Goal: Task Accomplishment & Management: Use online tool/utility

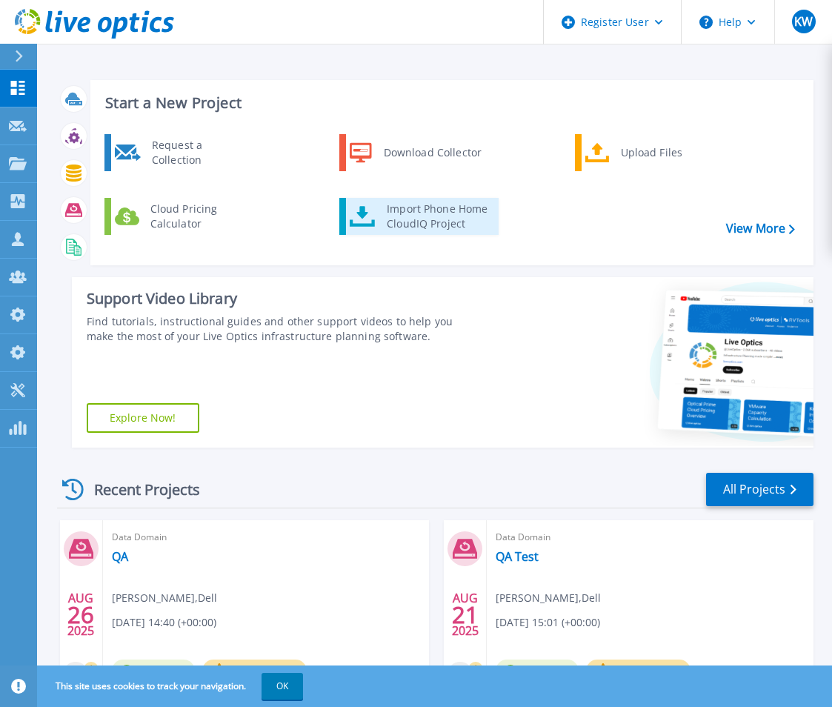
click at [406, 227] on div "Import Phone Home CloudIQ Project" at bounding box center [437, 217] width 116 height 30
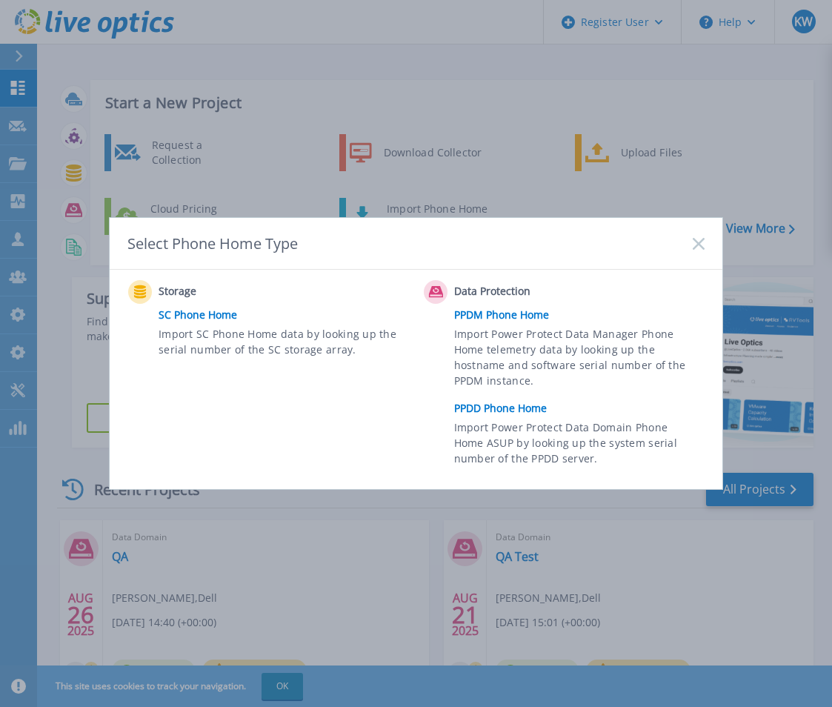
click at [485, 405] on link "PPDD Phone Home" at bounding box center [583, 408] width 258 height 22
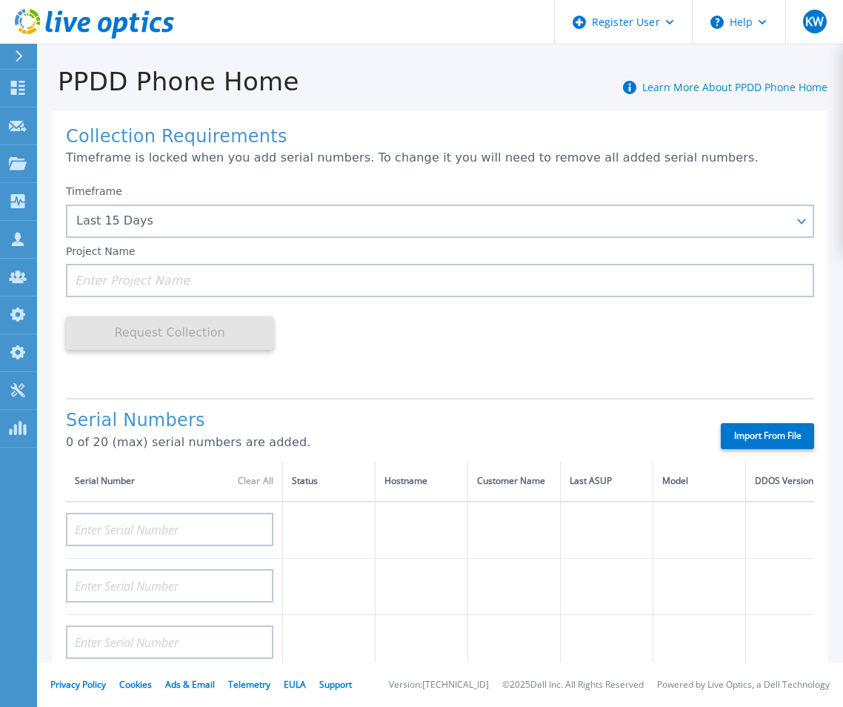
click at [726, 433] on label "Import From File" at bounding box center [767, 436] width 93 height 26
click at [0, 0] on input "Import From File" at bounding box center [0, 0] width 0 height 0
type input "APX00232503747"
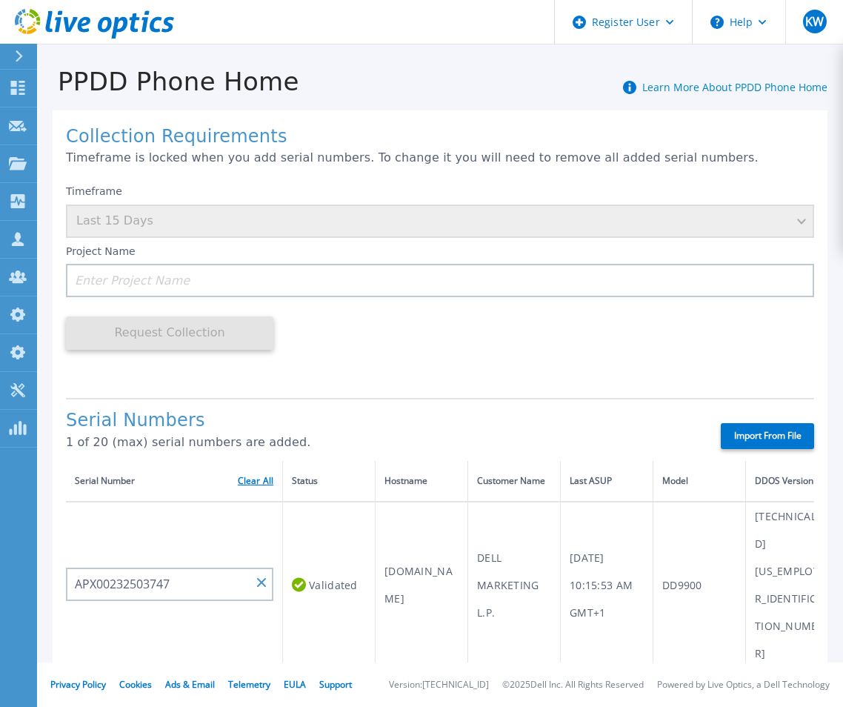
click at [253, 485] on link "Clear All" at bounding box center [256, 481] width 36 height 10
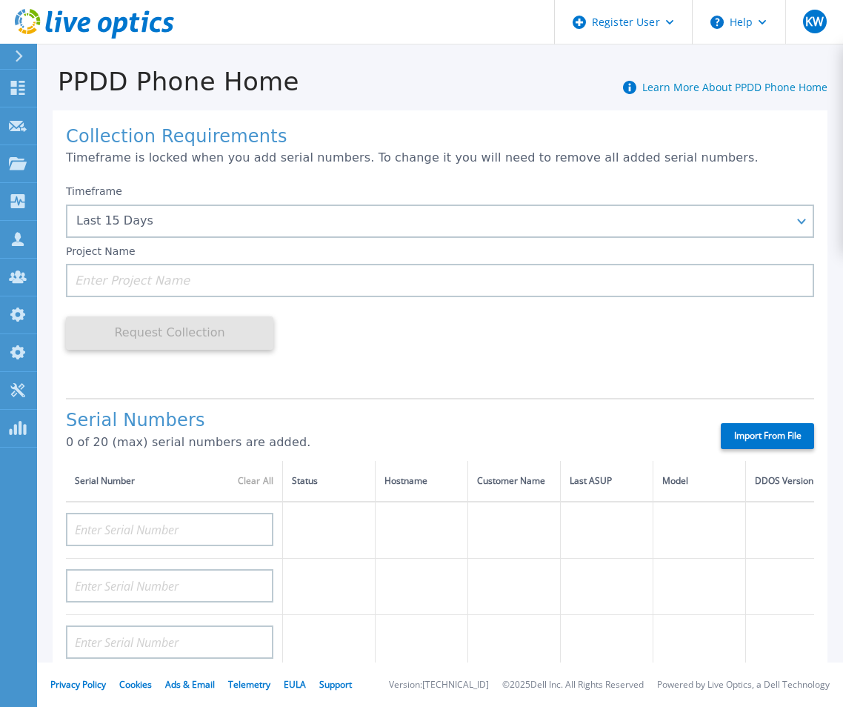
click at [750, 434] on label "Import From File" at bounding box center [767, 436] width 93 height 26
click at [0, 0] on input "Import From File" at bounding box center [0, 0] width 0 height 0
type input "APM00211700095"
type input "APX00232503747"
type input "APM00214914093"
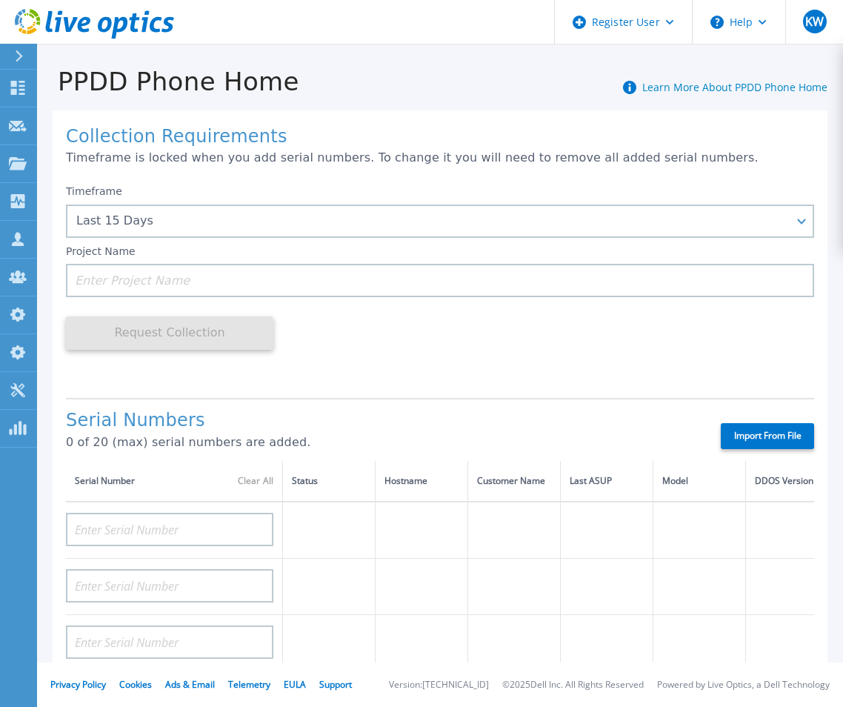
type input "APM00171836329"
type input "APM00212026971"
type input "APM00214914094"
type input "APX00234502218"
type input "APM00212018359"
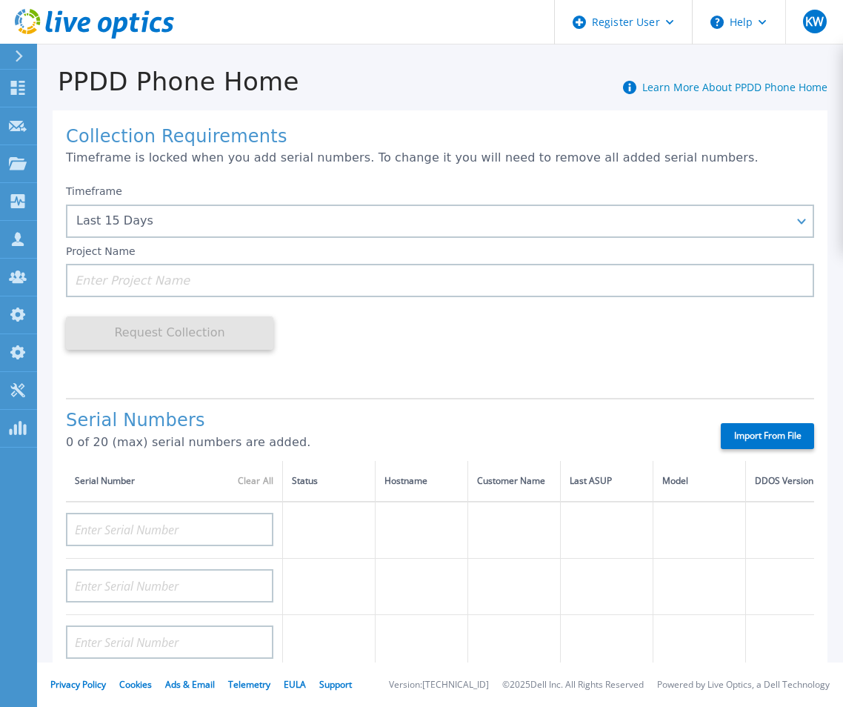
type input "APX00232503745"
type input "APX00232503743"
type input "APM00202011675"
type input "APM00212517749"
type input "APX00232503742"
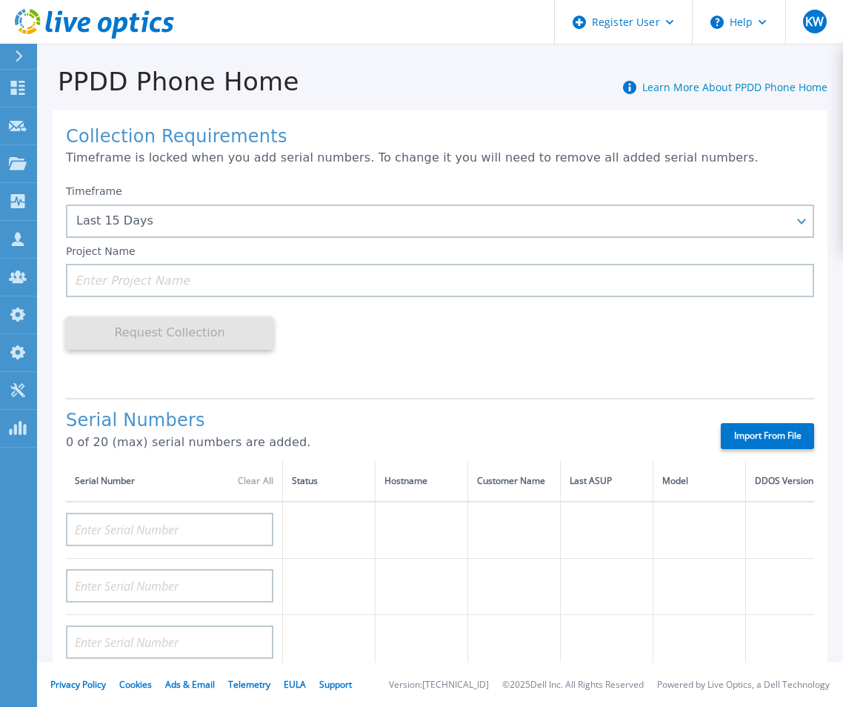
type input "APM00212702822"
type input "APM00212610953"
type input "APM00202614668"
type input "APM00212613652"
type input "APX00222101185"
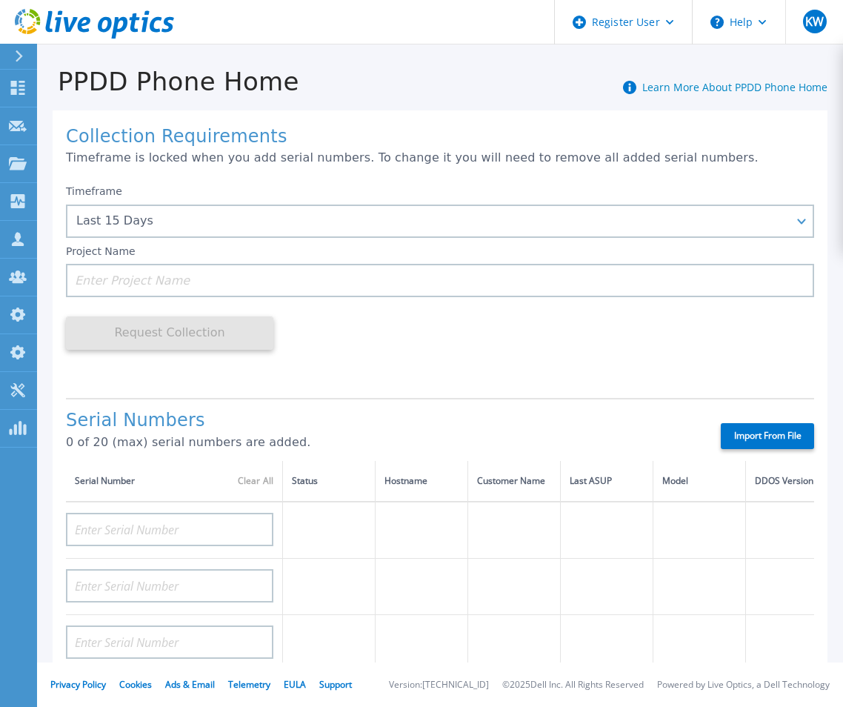
type input "AUDVUX6XJHDJFE"
type input "APM00133543104"
